Goal: Task Accomplishment & Management: Use online tool/utility

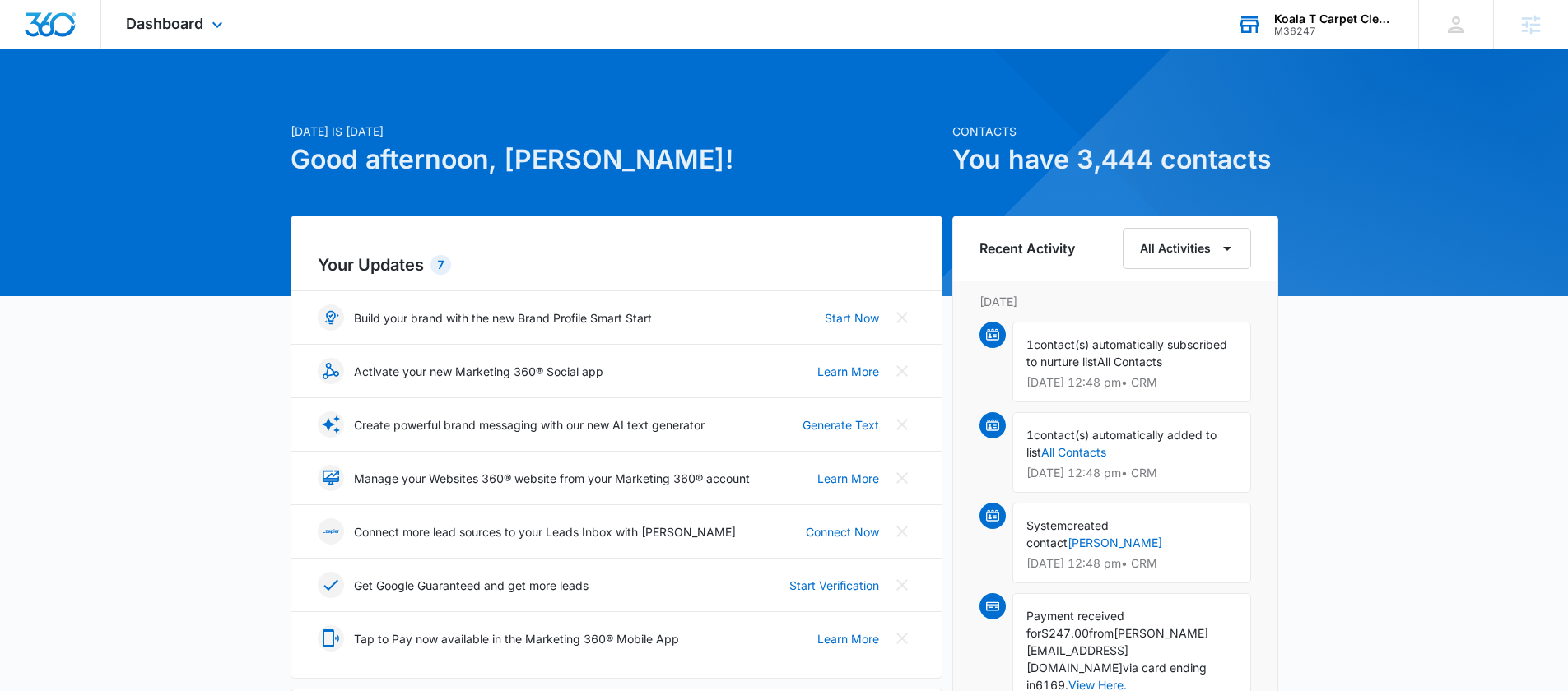
click at [1328, 30] on div "M36247" at bounding box center [1334, 30] width 120 height 11
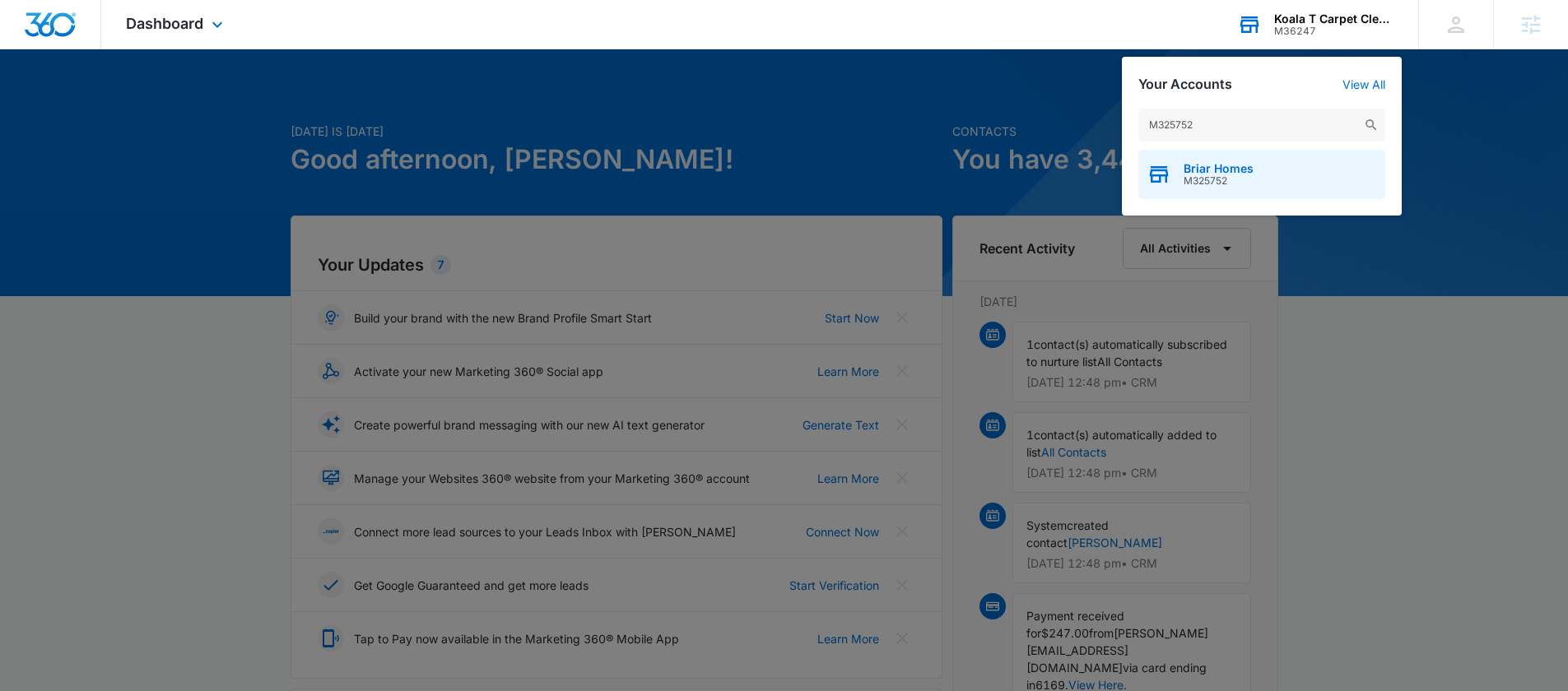
type input "M325752"
click at [1226, 169] on span "Briar Homes" at bounding box center [1219, 168] width 70 height 13
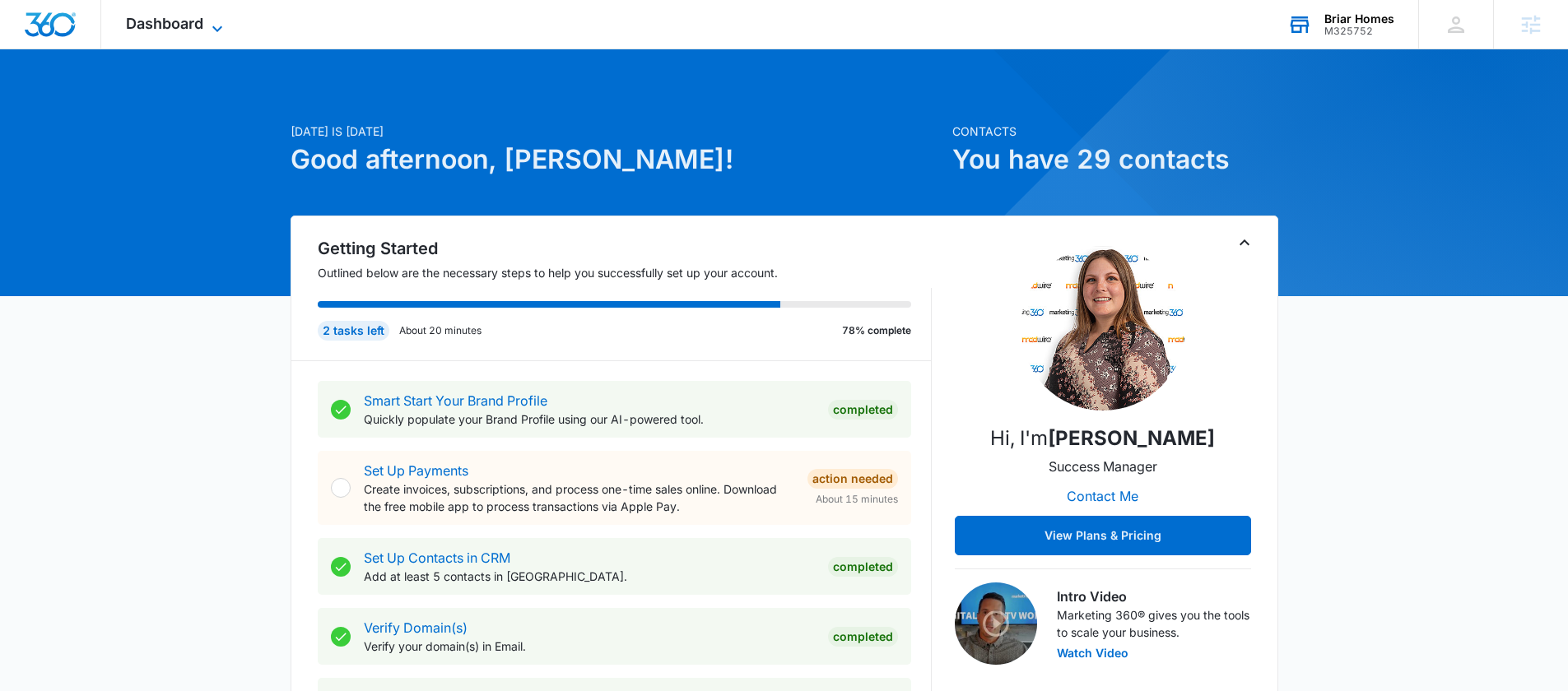
click at [152, 25] on span "Dashboard" at bounding box center [164, 23] width 77 height 17
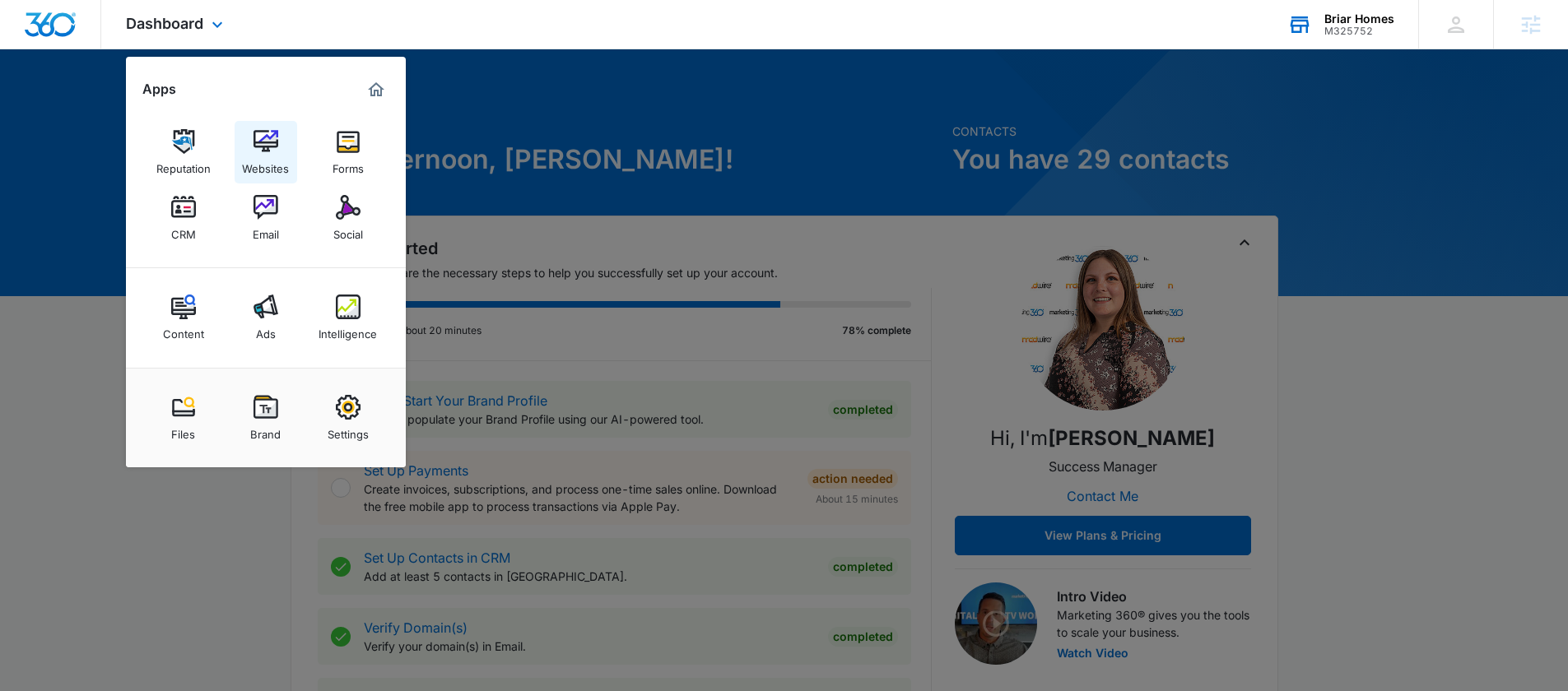
click at [265, 135] on img at bounding box center [266, 141] width 25 height 25
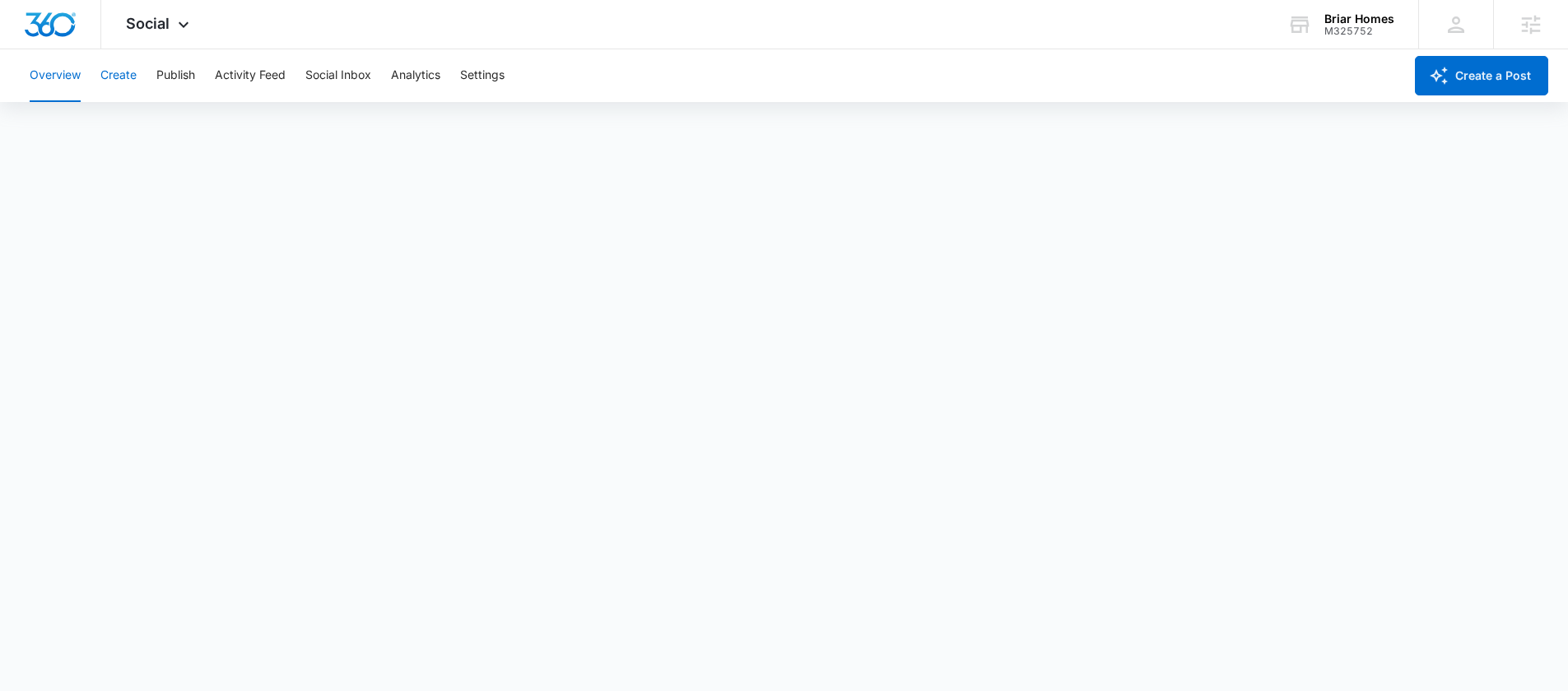
click at [112, 82] on button "Create" at bounding box center [119, 75] width 36 height 53
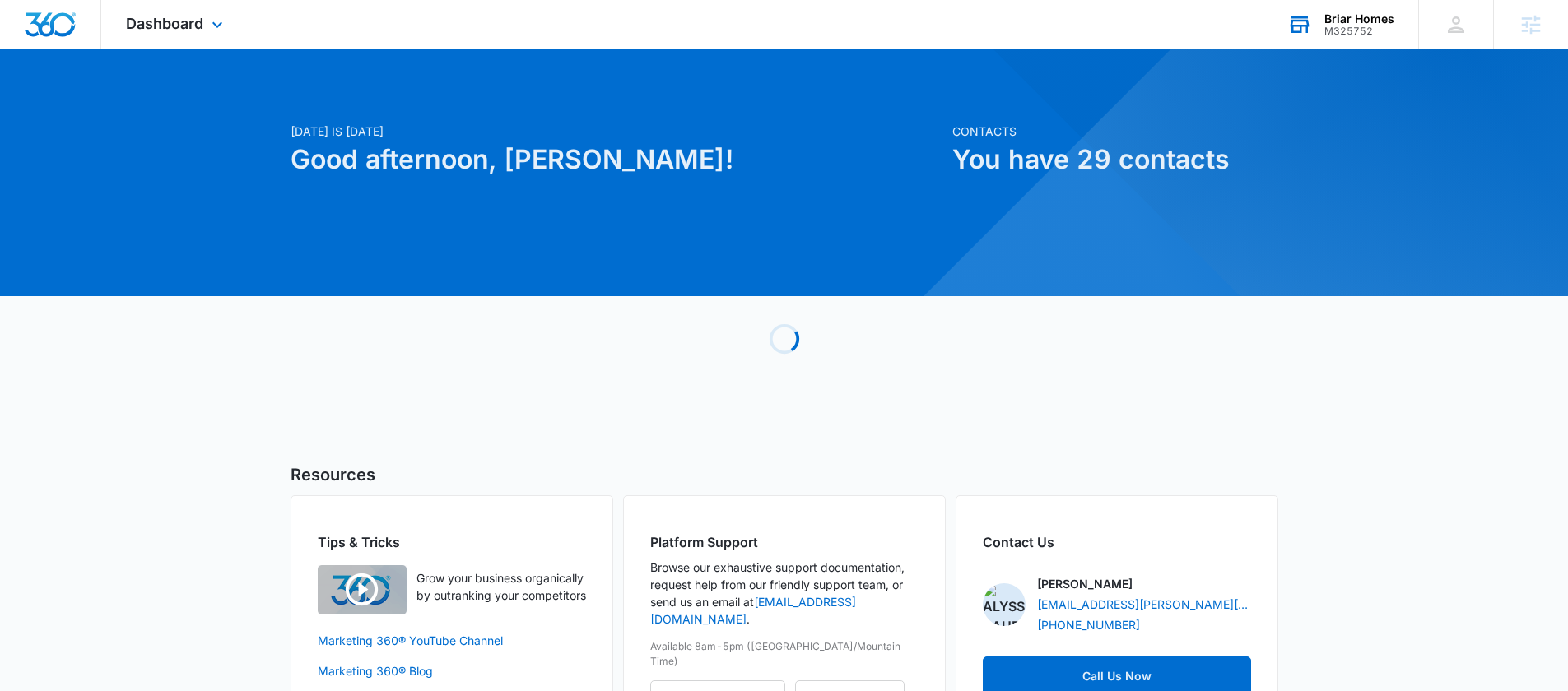
click at [1355, 16] on div "Briar Homes" at bounding box center [1359, 18] width 70 height 13
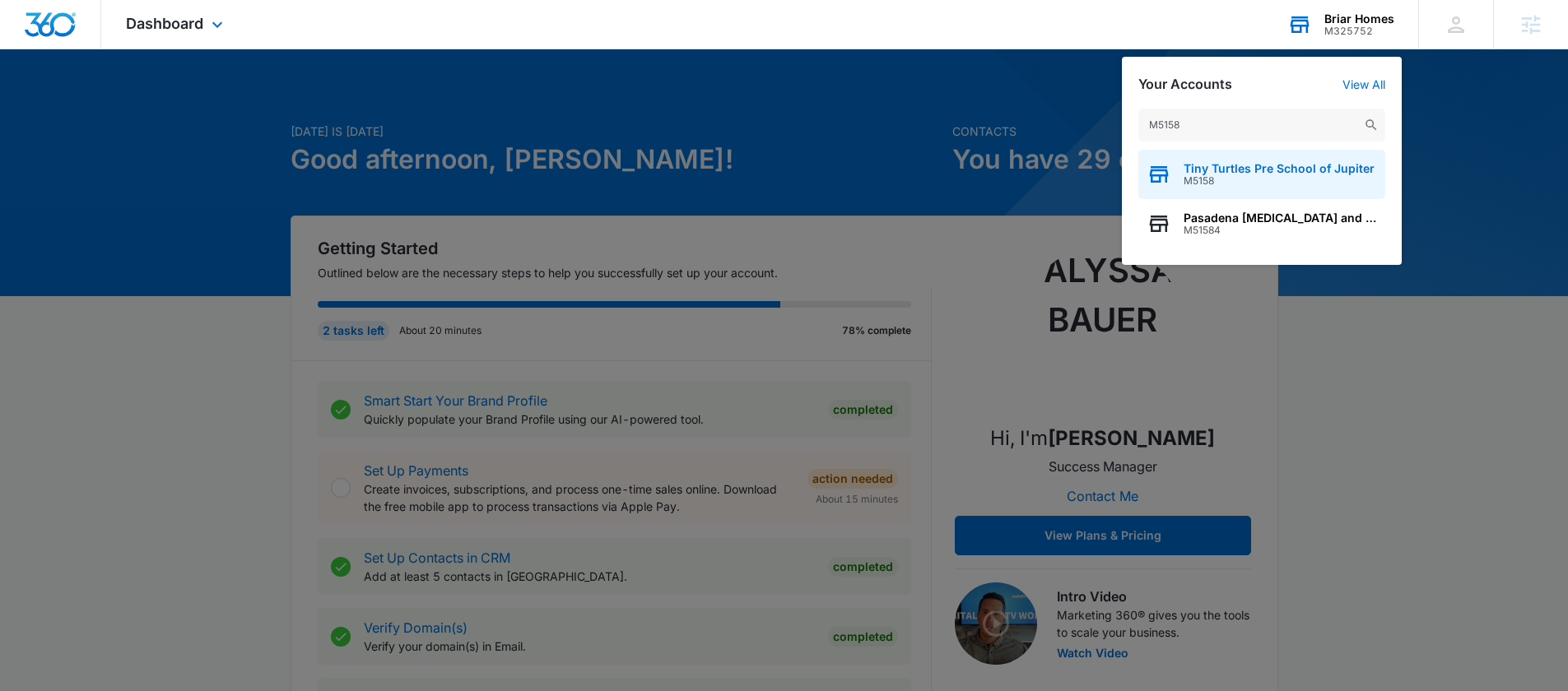
type input "M5158"
click at [1202, 174] on span "Tiny Turtles Pre School of Jupiter" at bounding box center [1280, 168] width 191 height 13
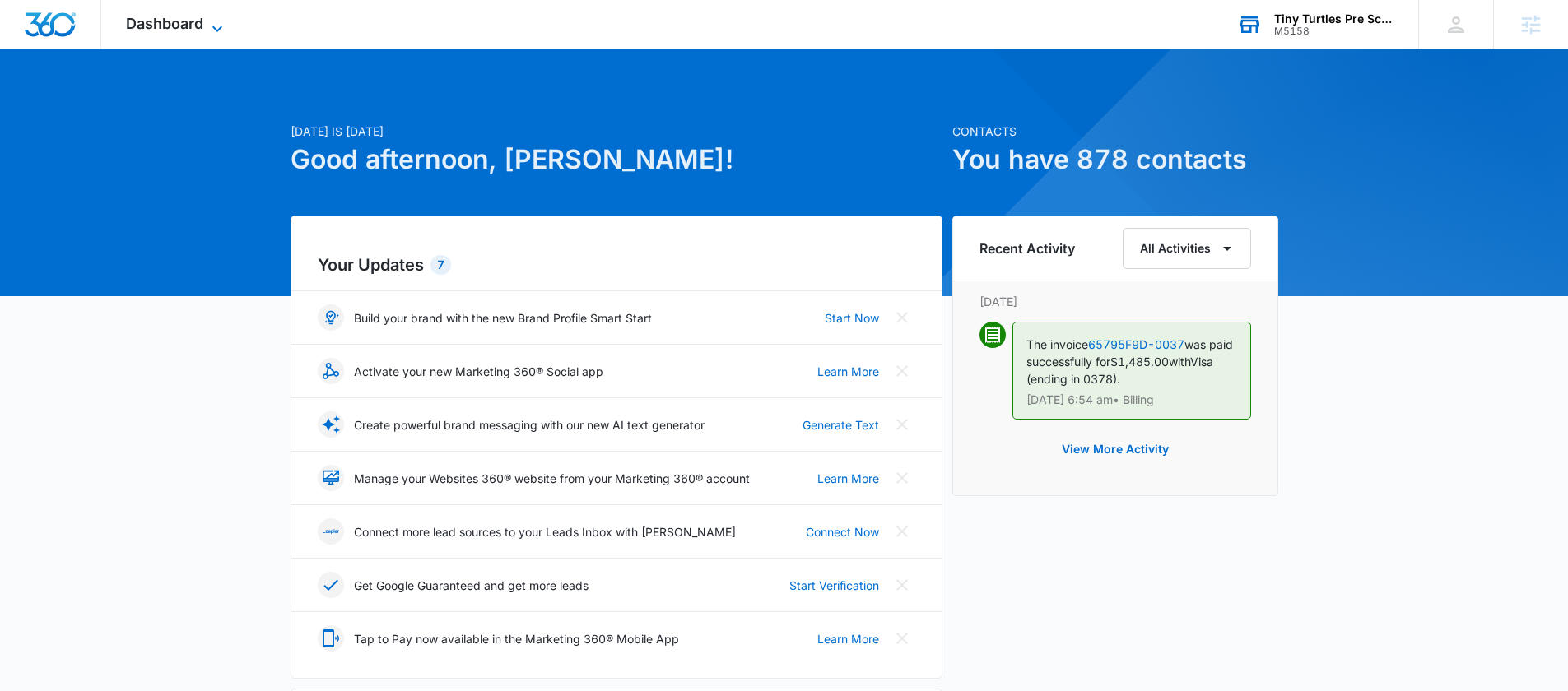
click at [170, 16] on span "Dashboard" at bounding box center [164, 23] width 77 height 17
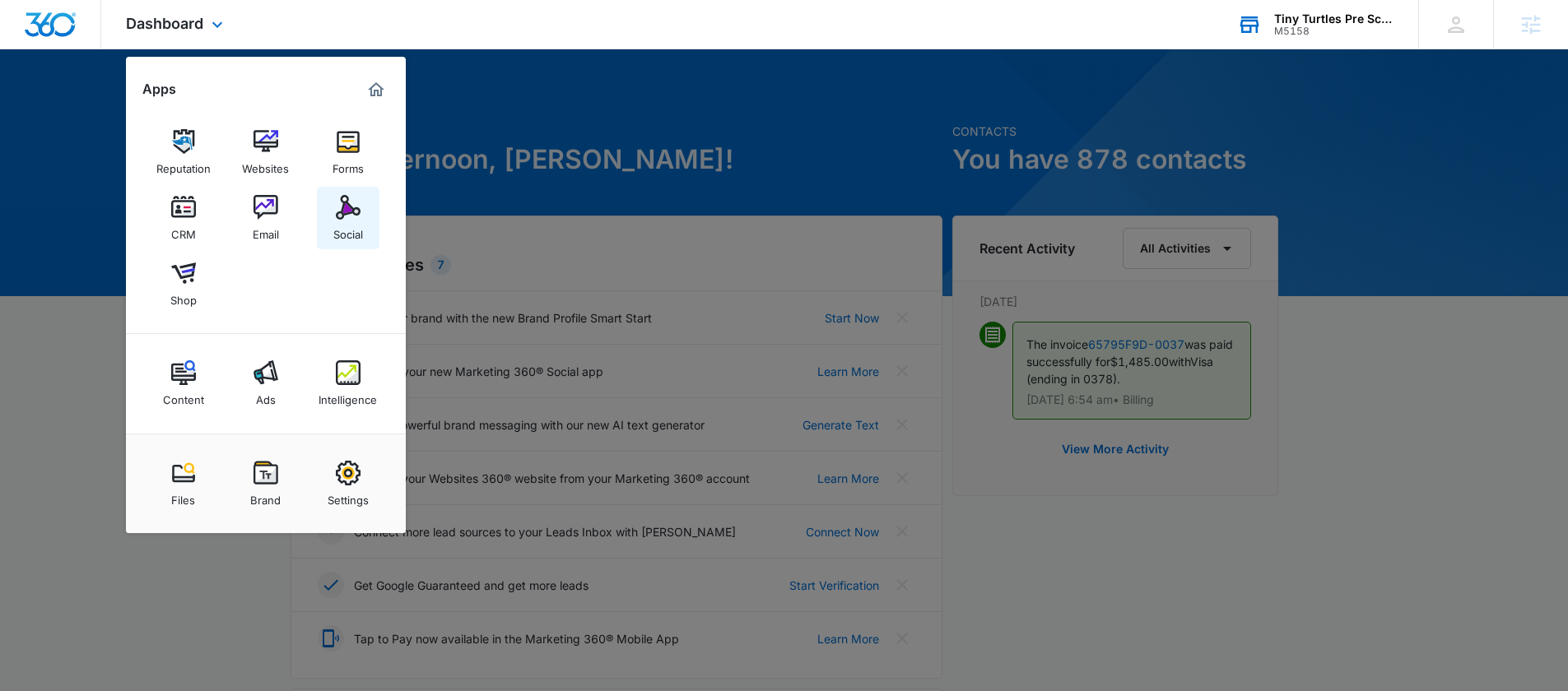
click at [364, 211] on link "Social" at bounding box center [348, 218] width 62 height 62
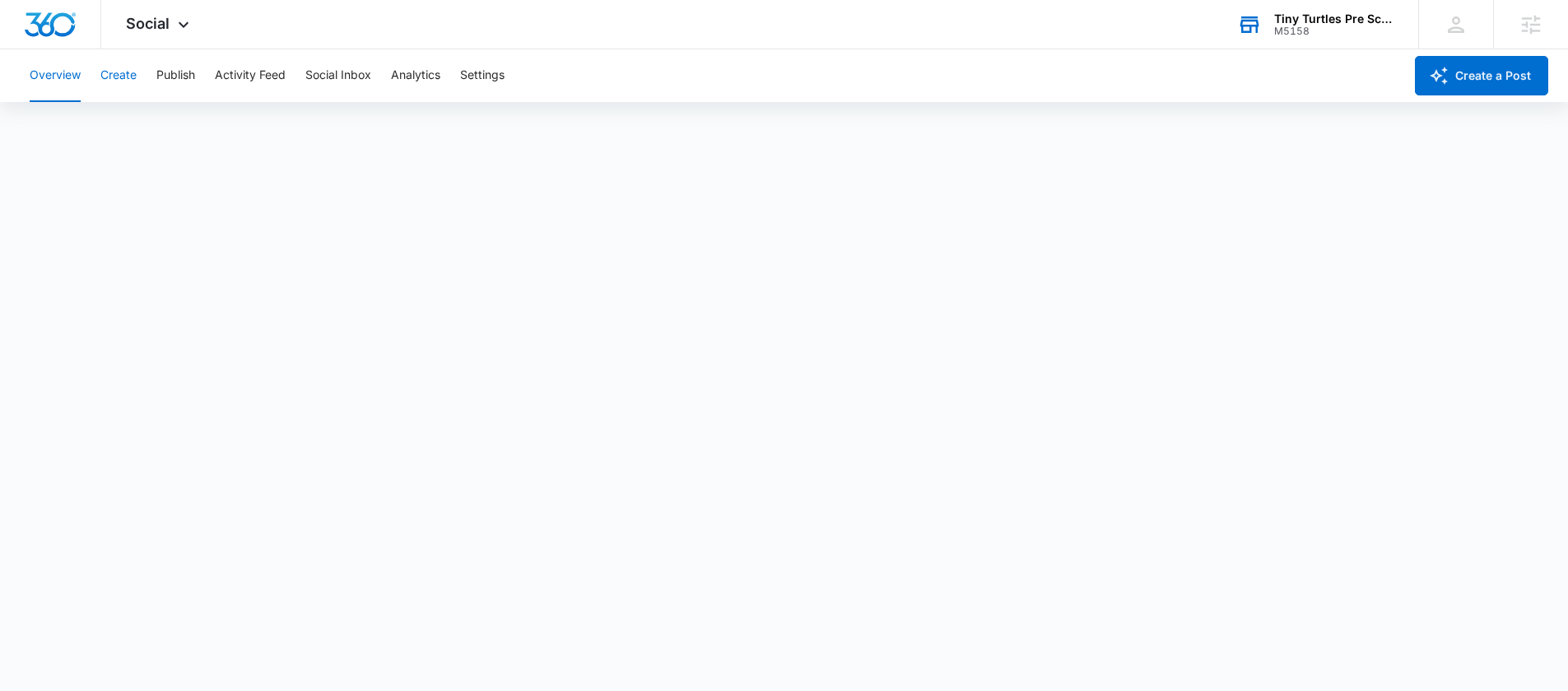
click at [126, 75] on button "Create" at bounding box center [119, 75] width 36 height 53
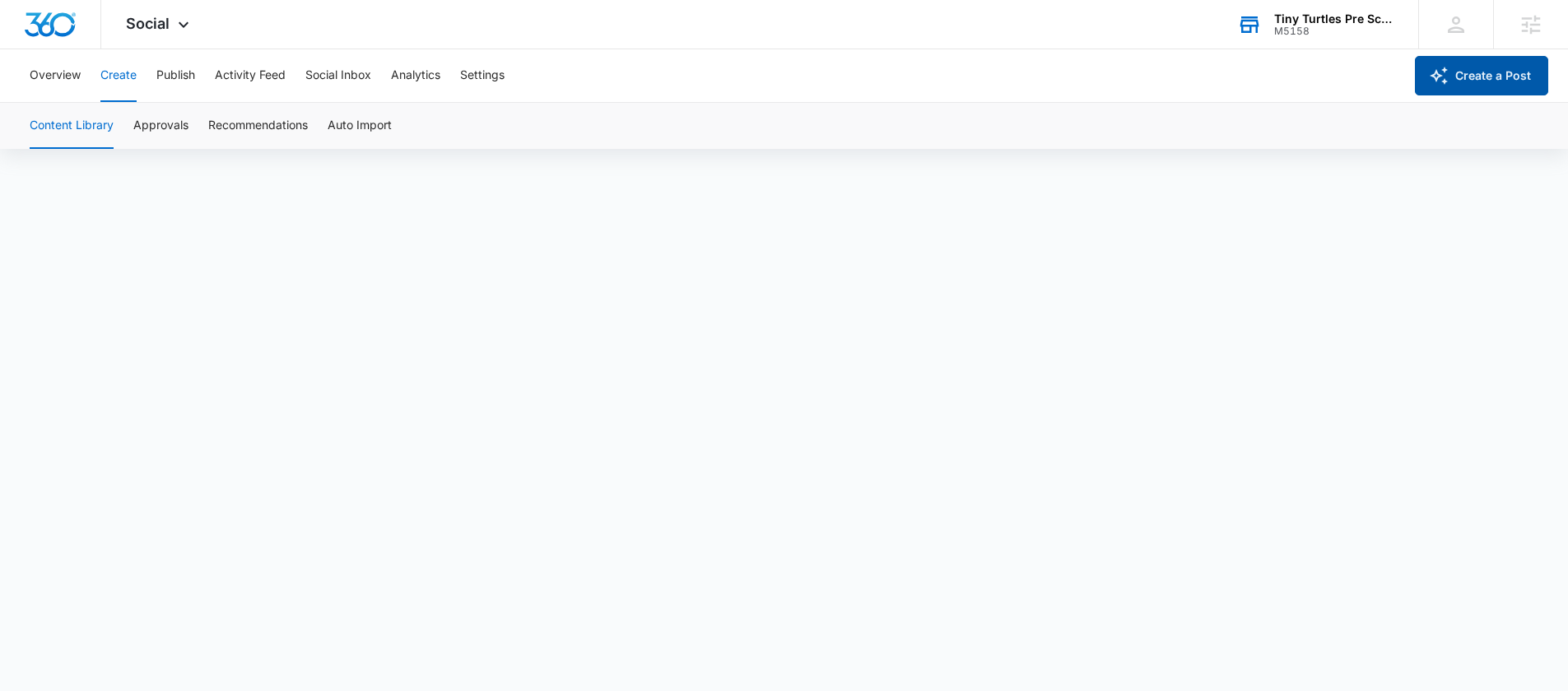
click at [1468, 77] on button "Create a Post" at bounding box center [1482, 76] width 133 height 40
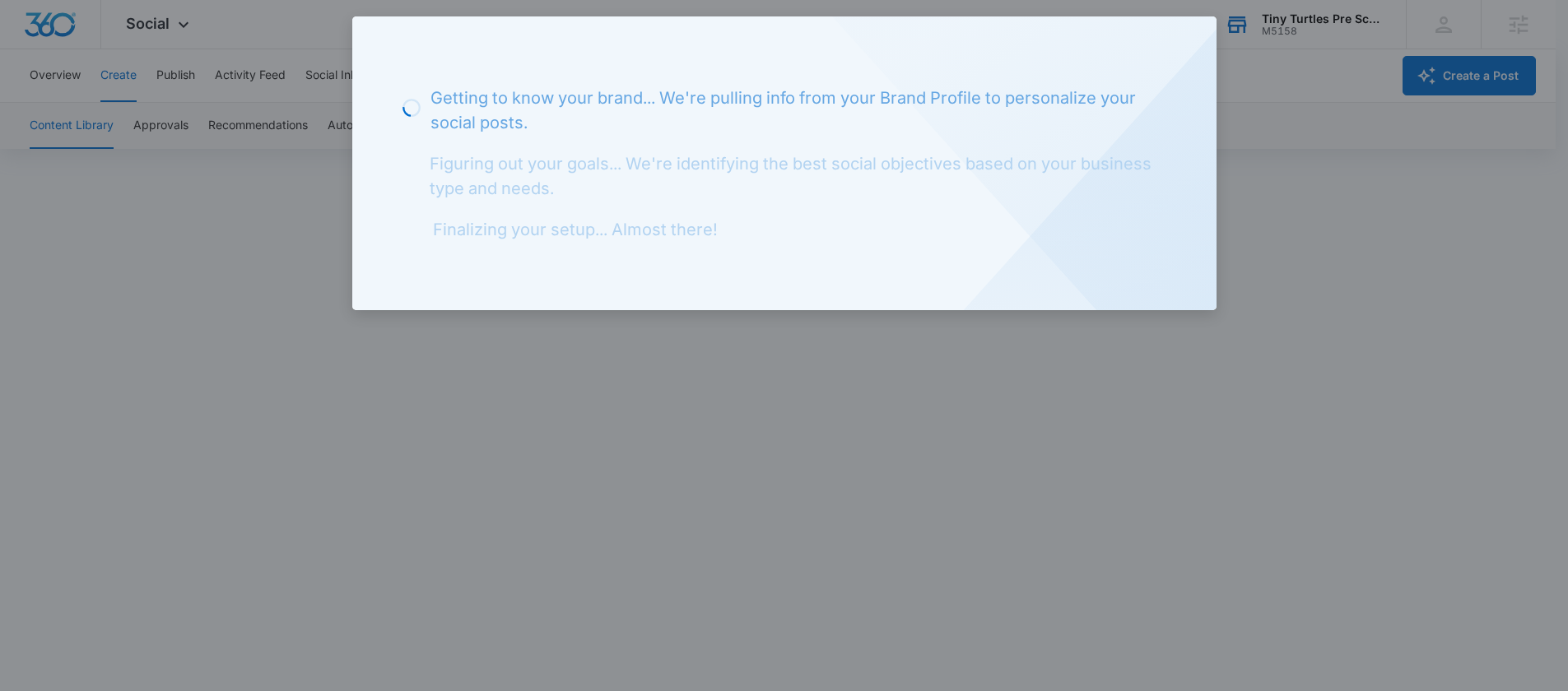
click at [1219, 57] on div at bounding box center [784, 346] width 1568 height 691
